Goal: Task Accomplishment & Management: Manage account settings

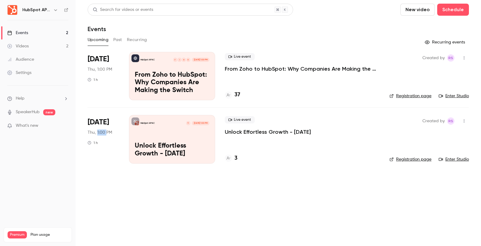
click at [316, 69] on p "From Zoho to HubSpot: Why Companies Are Making the Switch" at bounding box center [302, 68] width 155 height 7
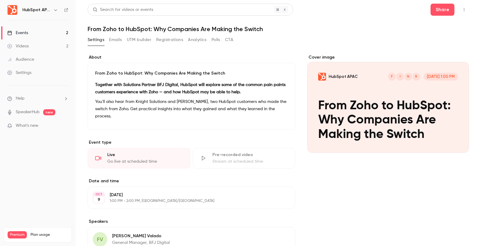
click at [464, 11] on icon "button" at bounding box center [464, 9] width 1 height 3
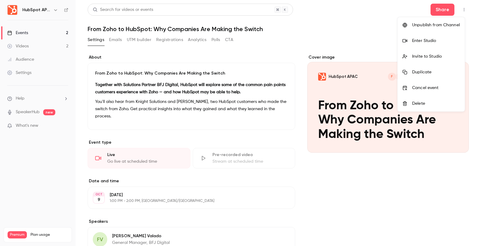
click at [436, 41] on div "Enter Studio" at bounding box center [436, 41] width 48 height 6
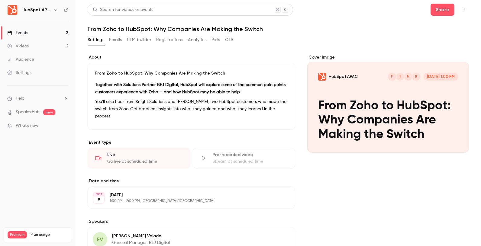
scroll to position [10, 0]
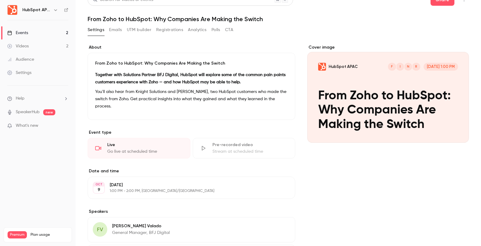
click at [178, 29] on button "Registrations" at bounding box center [169, 30] width 27 height 10
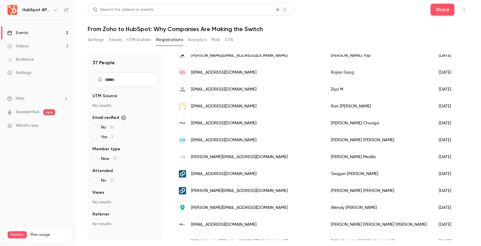
scroll to position [438, 0]
click at [120, 40] on button "Emails" at bounding box center [115, 40] width 13 height 10
